Goal: Find specific page/section: Find specific page/section

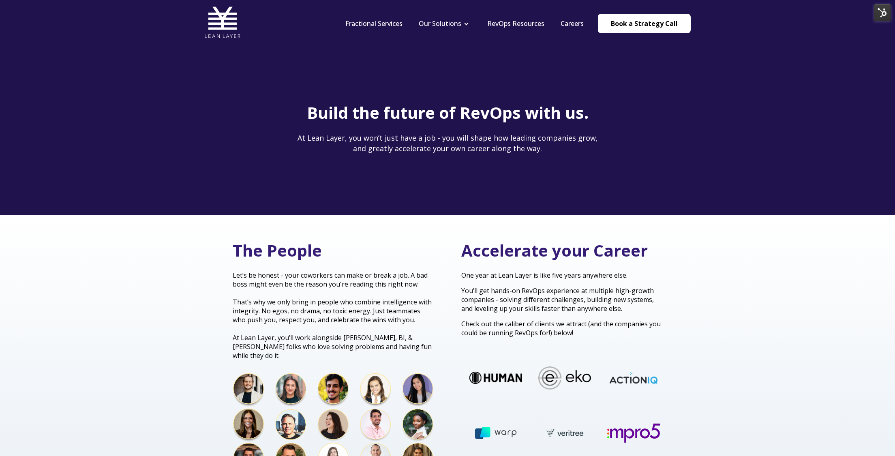
click at [884, 10] on img at bounding box center [882, 12] width 17 height 17
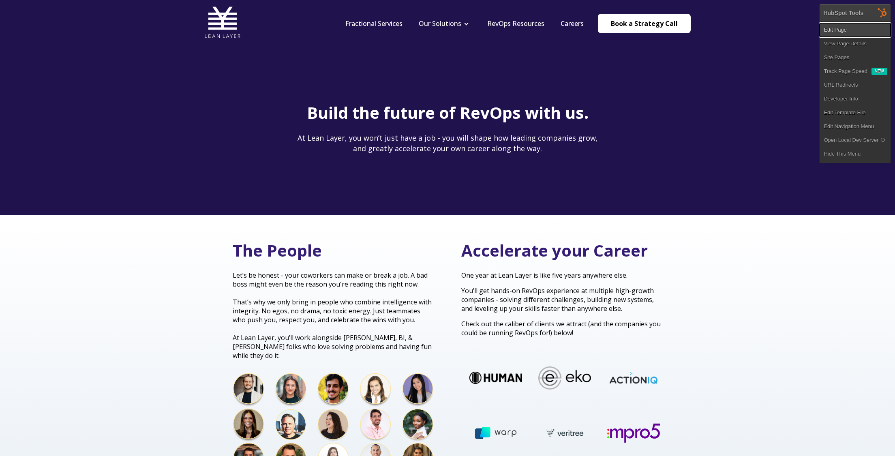
click at [868, 32] on link "Edit Page" at bounding box center [854, 30] width 71 height 14
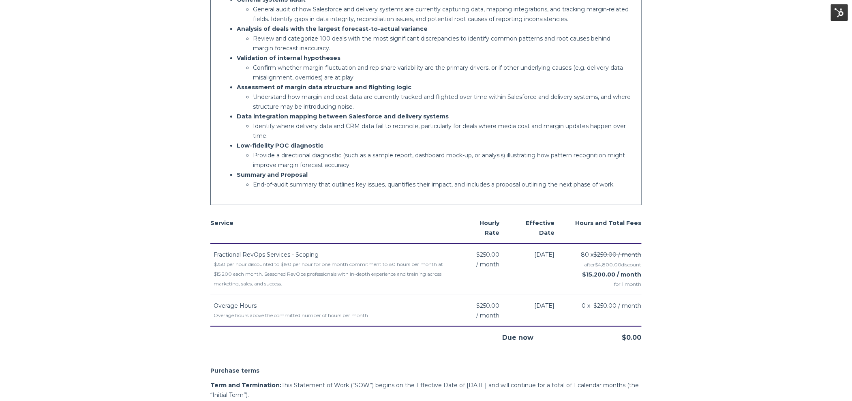
scroll to position [303, 0]
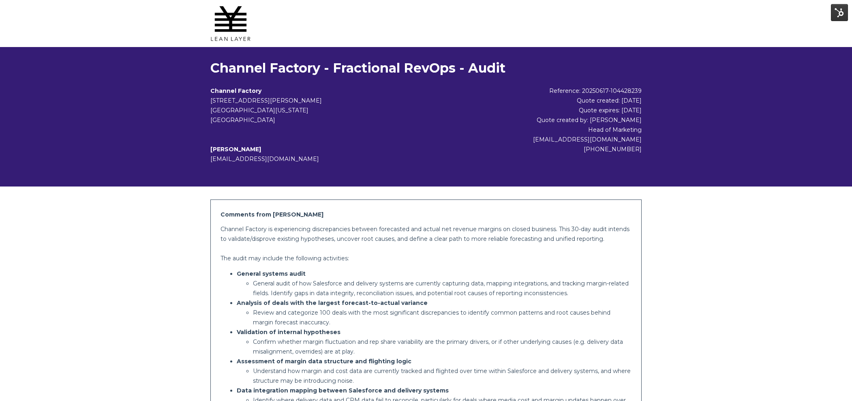
scroll to position [303, 0]
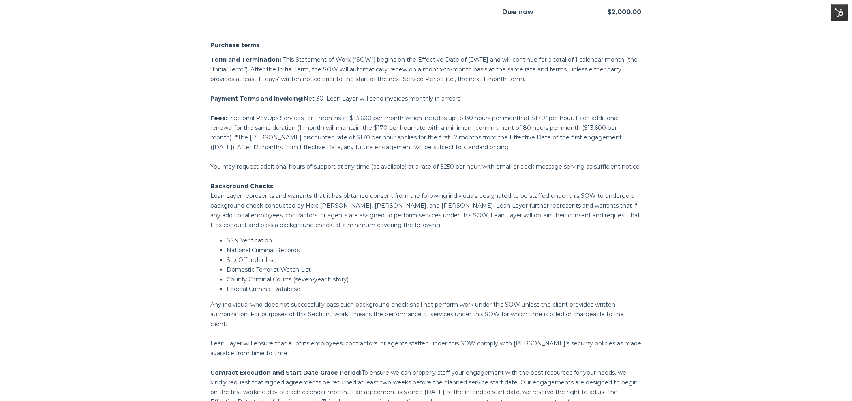
scroll to position [710, 0]
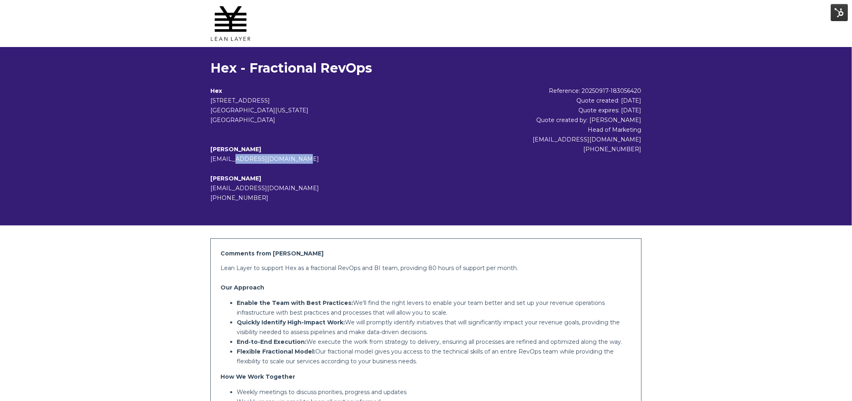
drag, startPoint x: 275, startPoint y: 160, endPoint x: 200, endPoint y: 159, distance: 74.6
click at [200, 159] on div "Hex - Fractional RevOps Hex [STREET_ADDRESS] [GEOGRAPHIC_DATA][US_STATE] [GEOGR…" at bounding box center [426, 136] width 852 height 178
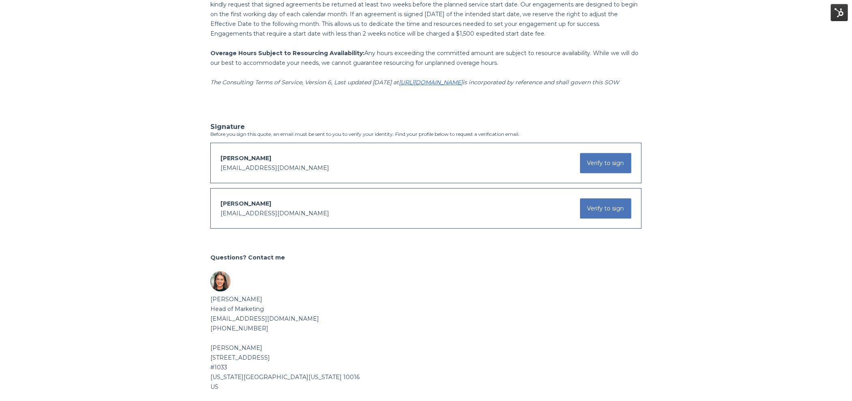
scroll to position [1105, 0]
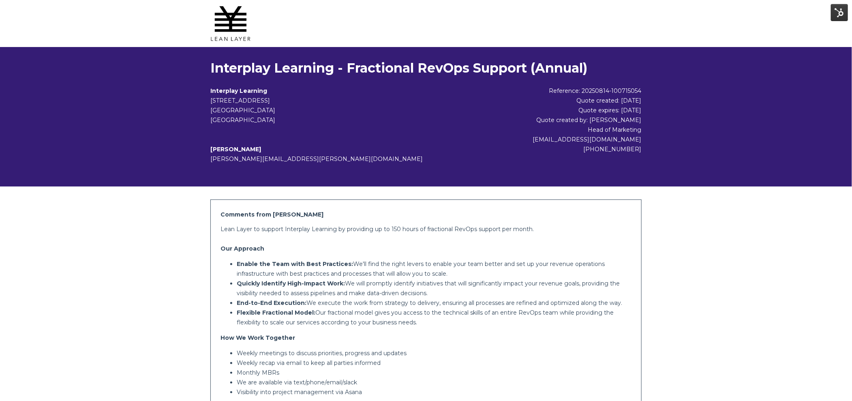
drag, startPoint x: 201, startPoint y: 160, endPoint x: 210, endPoint y: 154, distance: 10.6
click at [203, 160] on div "Interplay Learning - Fractional RevOps Support (Annual) Interplay Learning [STR…" at bounding box center [426, 116] width 852 height 139
drag, startPoint x: 209, startPoint y: 150, endPoint x: 273, endPoint y: 152, distance: 63.6
click at [273, 152] on div "Interplay Learning - Fractional RevOps Support (Annual) Interplay Learning 1821…" at bounding box center [425, 116] width 443 height 113
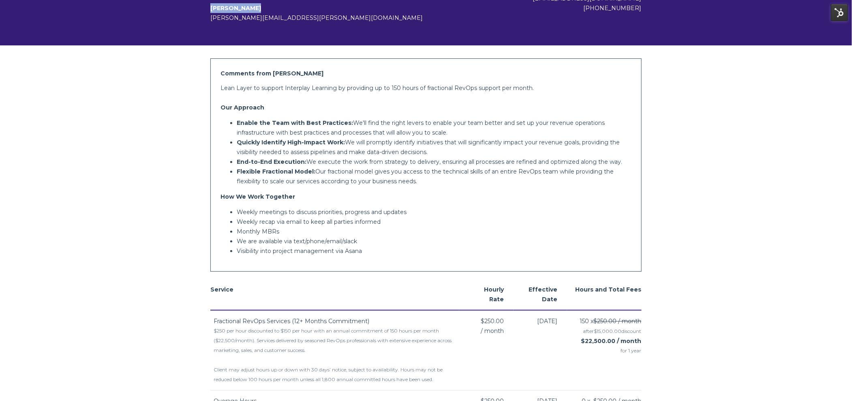
scroll to position [149, 0]
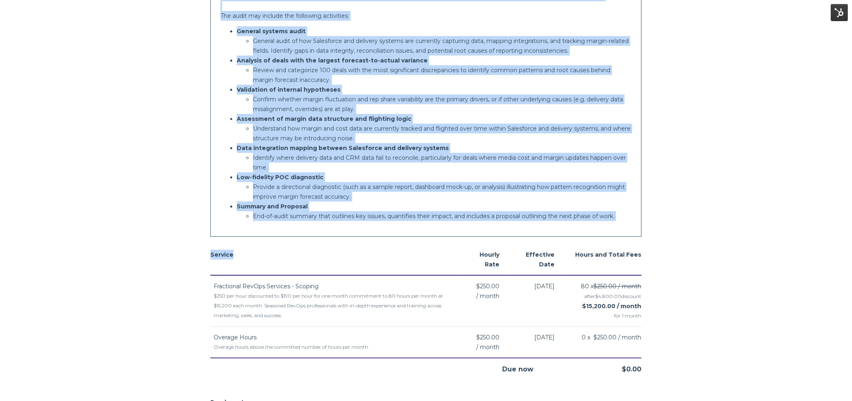
scroll to position [265, 0]
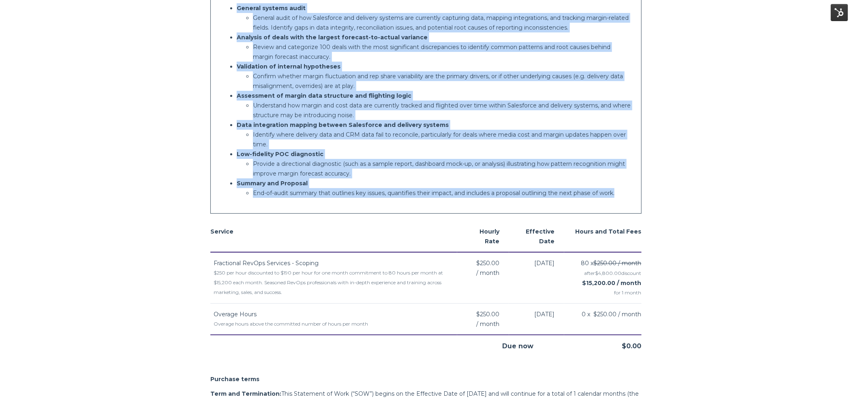
copy div "Channel Factory is experiencing discrepancies between forecasted and actual net…"
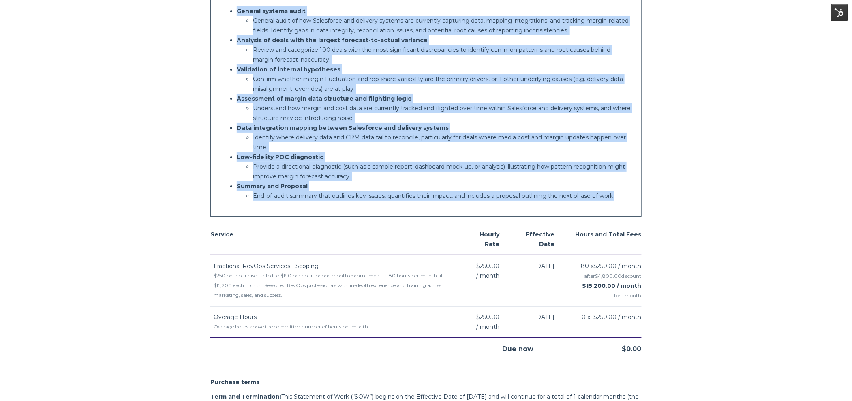
drag, startPoint x: 214, startPoint y: 151, endPoint x: 622, endPoint y: 192, distance: 410.1
click at [622, 192] on div "Comments from Brooke Channel Factory is experiencing discrepancies between fore…" at bounding box center [425, 77] width 431 height 280
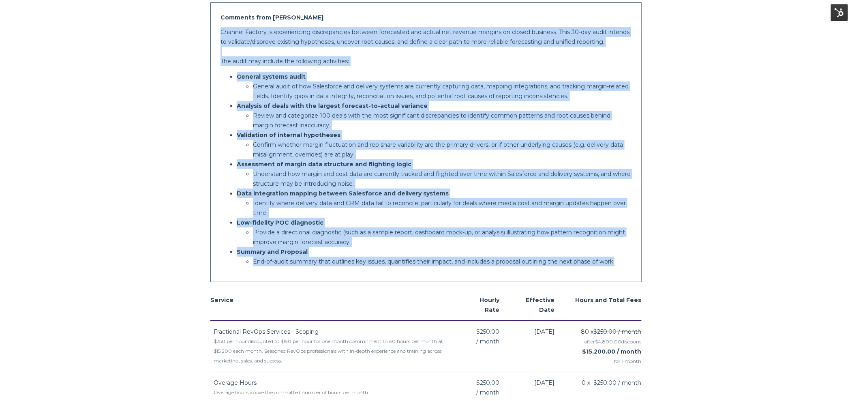
scroll to position [0, 0]
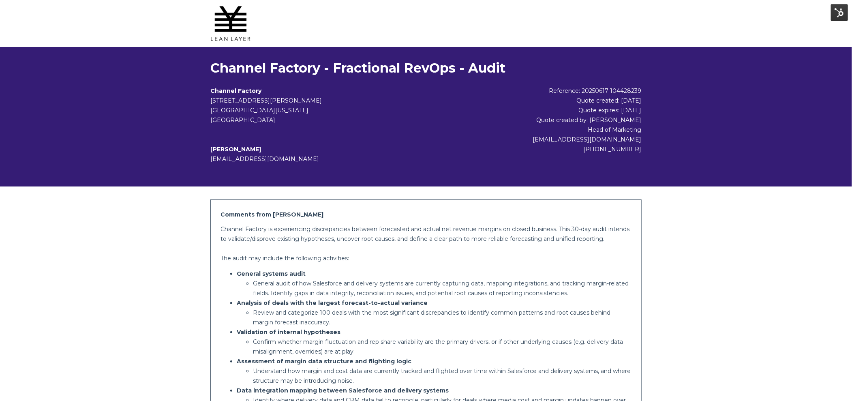
click at [489, 72] on h1 "Channel Factory - Fractional RevOps - Audit" at bounding box center [425, 68] width 431 height 16
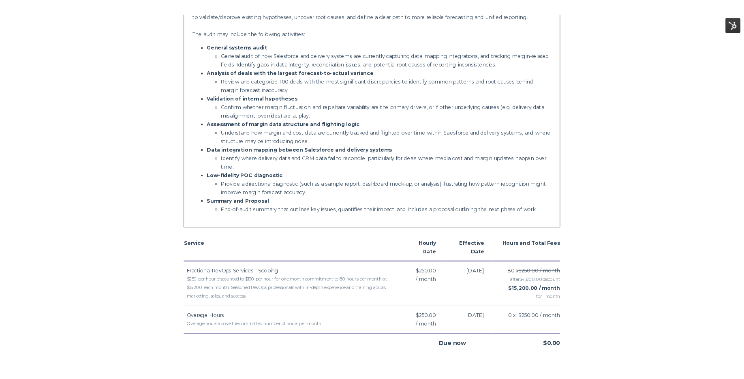
scroll to position [236, 0]
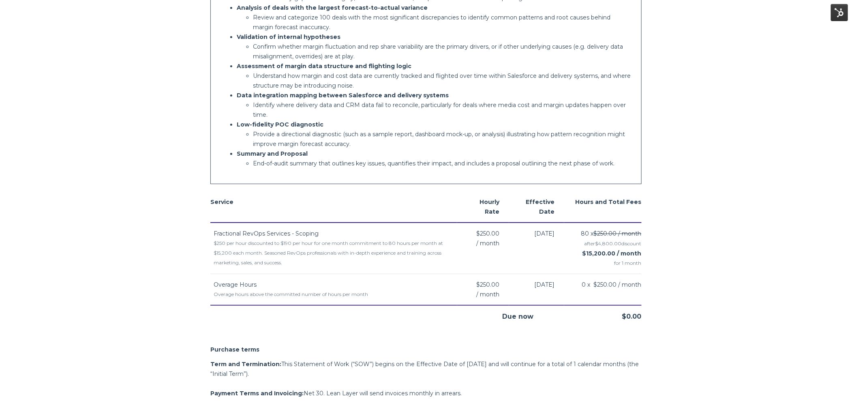
scroll to position [291, 0]
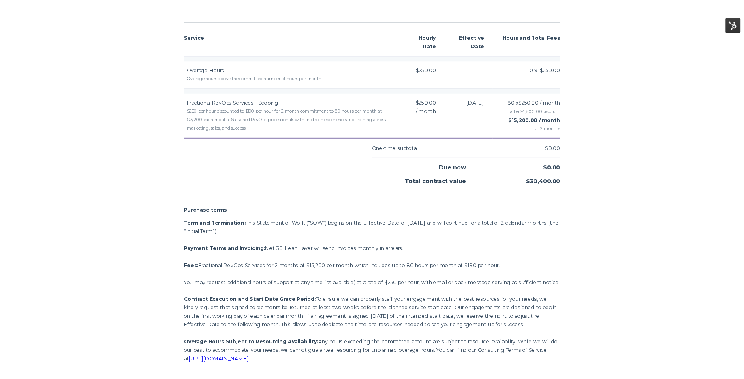
scroll to position [517, 0]
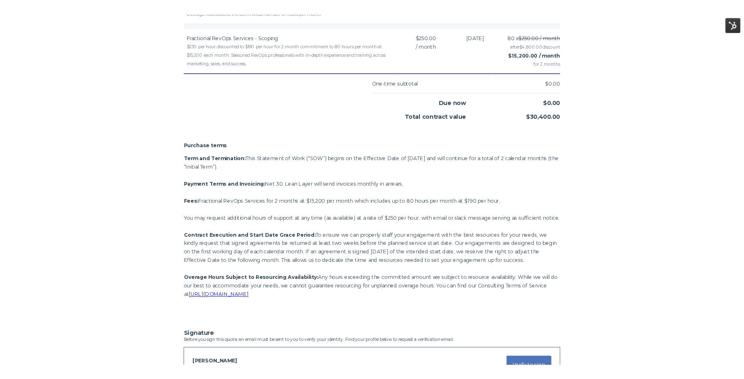
scroll to position [622, 0]
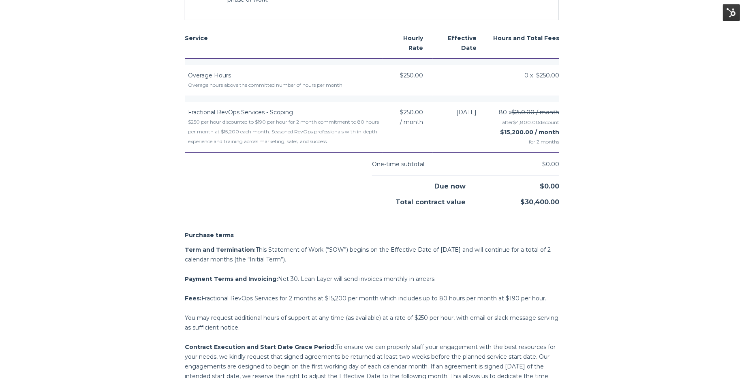
scroll to position [544, 0]
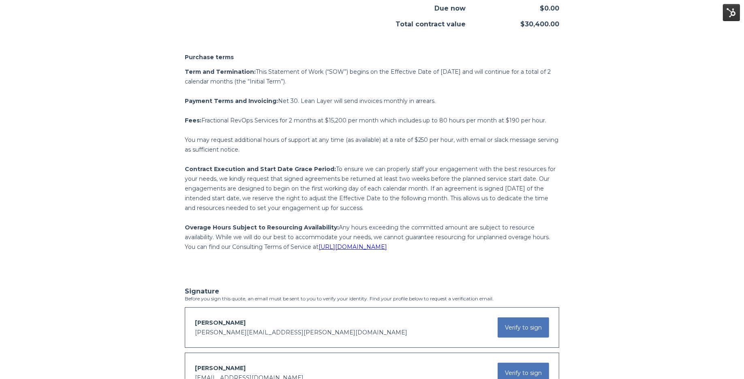
scroll to position [725, 0]
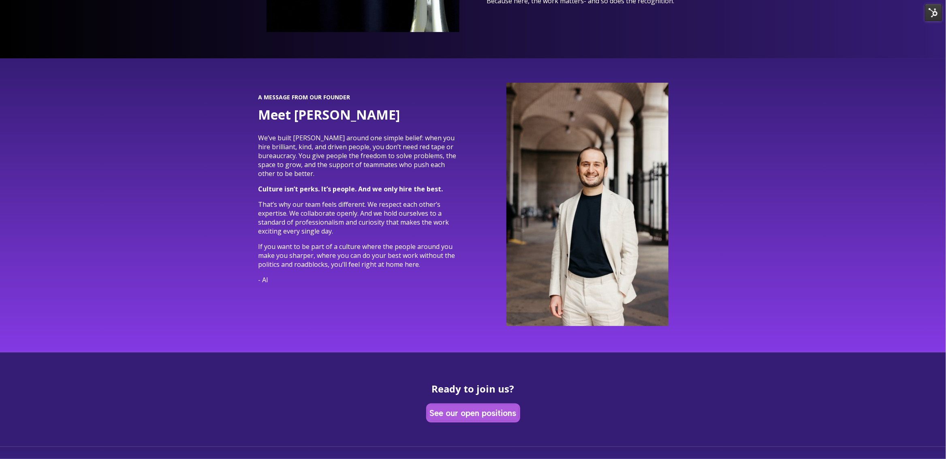
scroll to position [2951, 0]
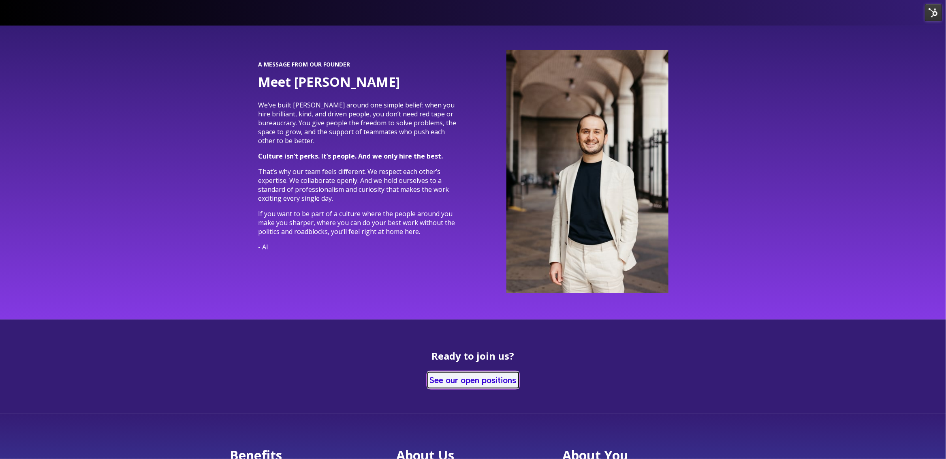
click at [451, 372] on link "See our open positions" at bounding box center [473, 380] width 91 height 16
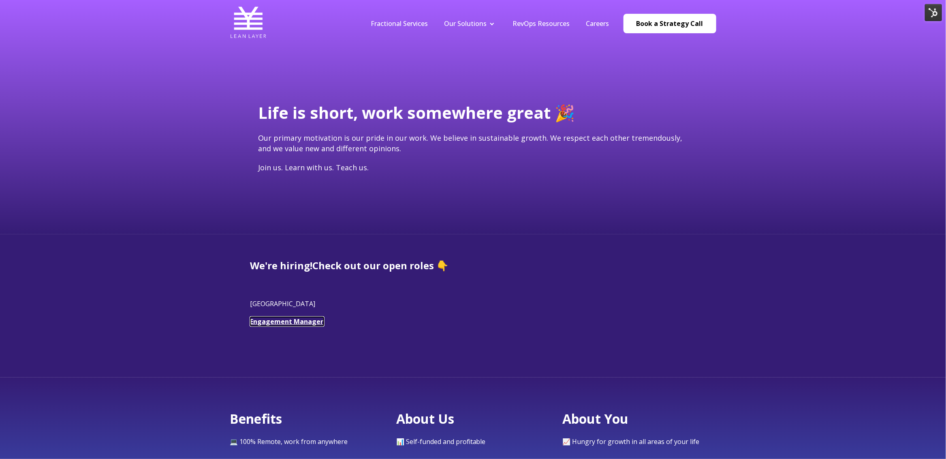
click at [307, 321] on link "Engagement Manager" at bounding box center [286, 321] width 73 height 9
